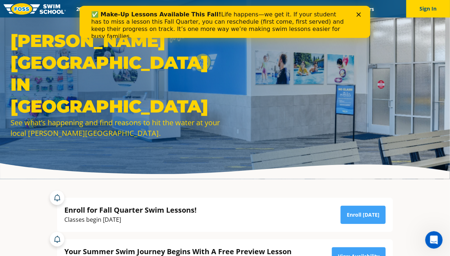
click at [358, 13] on icon "Close" at bounding box center [358, 14] width 4 height 4
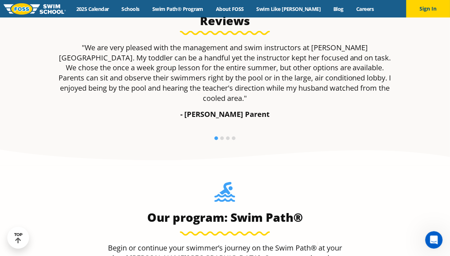
scroll to position [503, 0]
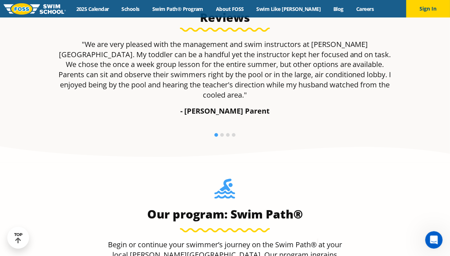
drag, startPoint x: 445, startPoint y: 62, endPoint x: 442, endPoint y: 72, distance: 10.2
click at [442, 72] on section "Reviews "We are very pleased with the management and swim instructors at Foss S…" at bounding box center [225, 77] width 450 height 172
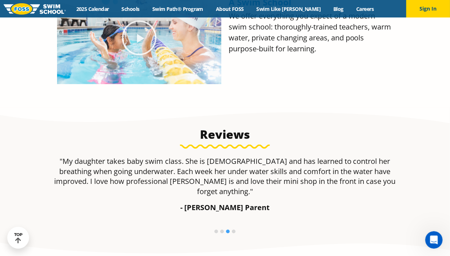
scroll to position [163, 0]
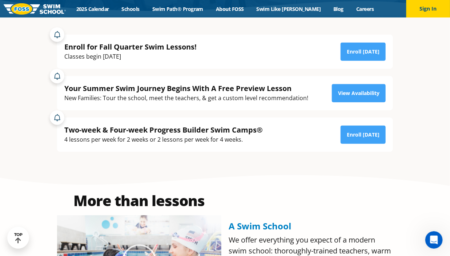
click at [193, 2] on div "Menu 2025 Calendar Schools Swim Path® Program About [PERSON_NAME] Swim Like [PE…" at bounding box center [225, 8] width 450 height 17
click at [146, 6] on link "Schools" at bounding box center [130, 8] width 31 height 7
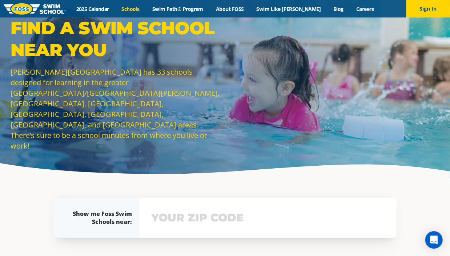
click at [187, 13] on div "Menu 2025 Calendar Schools Swim Path® Program About [PERSON_NAME] Swim Like [PE…" at bounding box center [225, 8] width 450 height 17
click at [194, 8] on link "Swim Path® Program" at bounding box center [178, 8] width 64 height 7
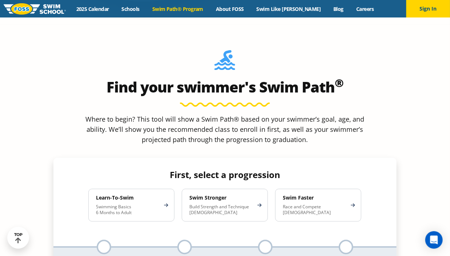
scroll to position [640, 0]
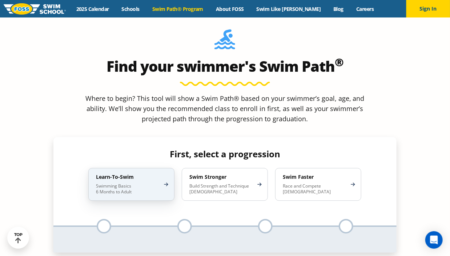
click at [134, 168] on div "Learn-To-Swim Swimming Basics 6 Months to Adult" at bounding box center [131, 184] width 86 height 33
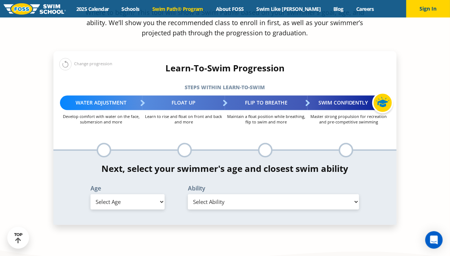
scroll to position [786, 0]
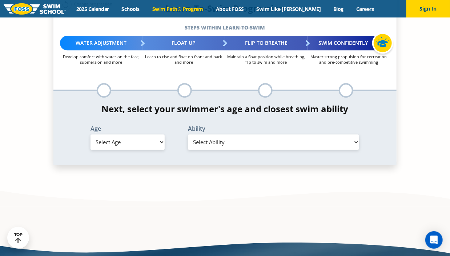
click at [153, 134] on select "Select Age 6 months - 1 year 1 year 2 years 3 years 4 years 5 years 6 years 7 y…" at bounding box center [128, 141] width 74 height 15
select select "adult-18-years-"
click at [91, 134] on select "Select Age 6 months - 1 year 1 year 2 years 3 years 4 years 5 years 6 years 7 y…" at bounding box center [128, 141] width 74 height 15
click at [306, 134] on select "Select Ability First in-water experience When in the water reliant on a life ja…" at bounding box center [274, 141] width 172 height 15
select select "adult-18-years--first-in-water-experience"
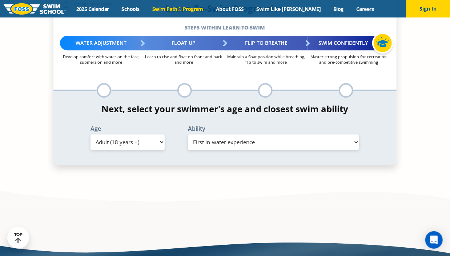
click at [188, 134] on select "Select Ability First in-water experience When in the water reliant on a life ja…" at bounding box center [274, 141] width 172 height 15
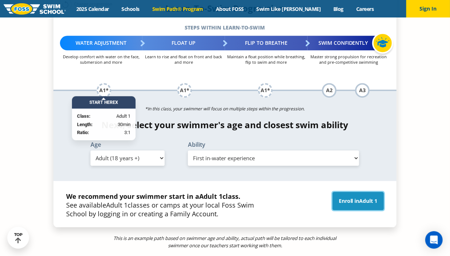
click at [354, 192] on link "Enroll in Adult 1" at bounding box center [358, 201] width 51 height 18
